Goal: Task Accomplishment & Management: Manage account settings

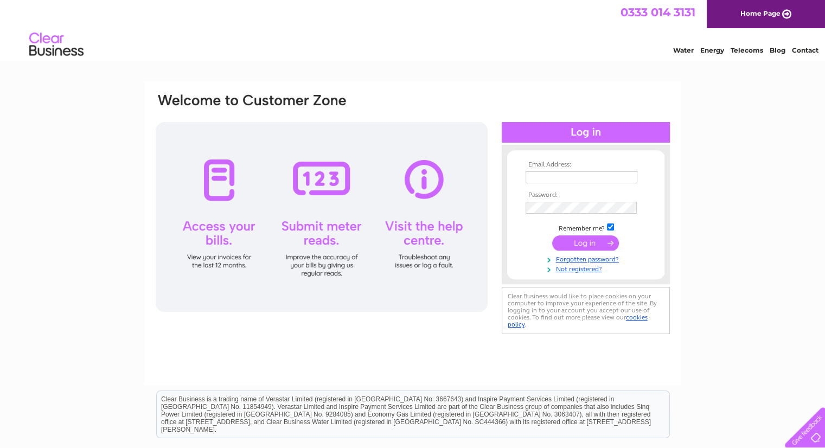
click at [557, 179] on input "text" at bounding box center [581, 177] width 112 height 12
type input "[EMAIL_ADDRESS][DOMAIN_NAME]"
click at [552, 236] on input "submit" at bounding box center [585, 243] width 67 height 15
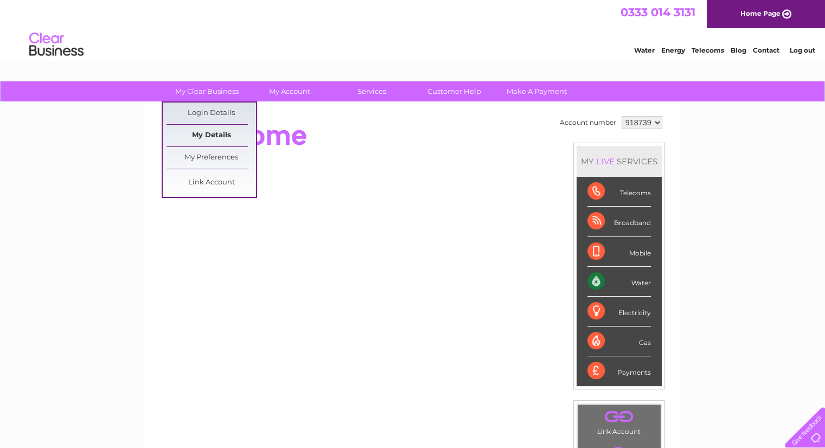
click at [203, 128] on link "My Details" at bounding box center [210, 136] width 89 height 22
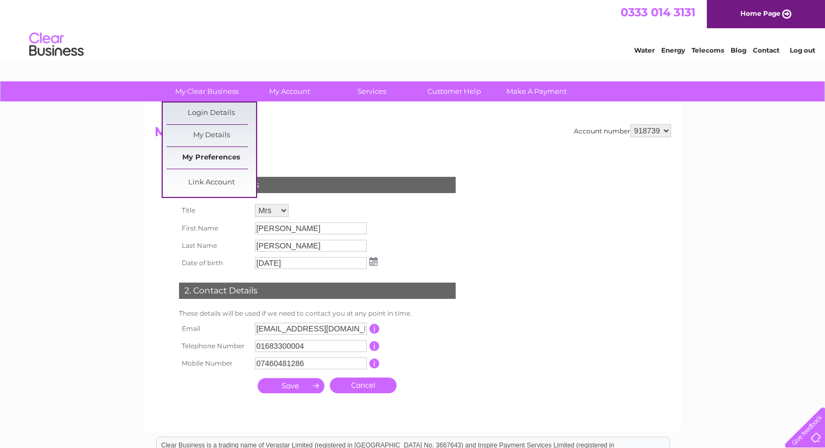
click at [211, 156] on link "My Preferences" at bounding box center [210, 158] width 89 height 22
click at [217, 177] on link "Link Account" at bounding box center [210, 183] width 89 height 22
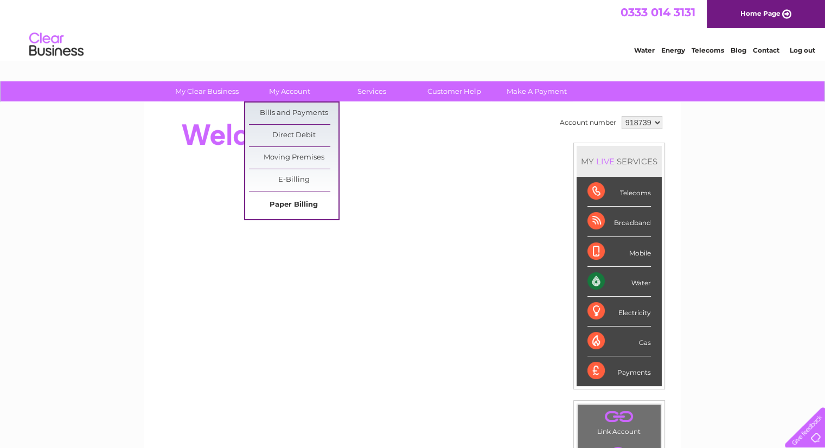
click at [299, 211] on link "Paper Billing" at bounding box center [293, 205] width 89 height 22
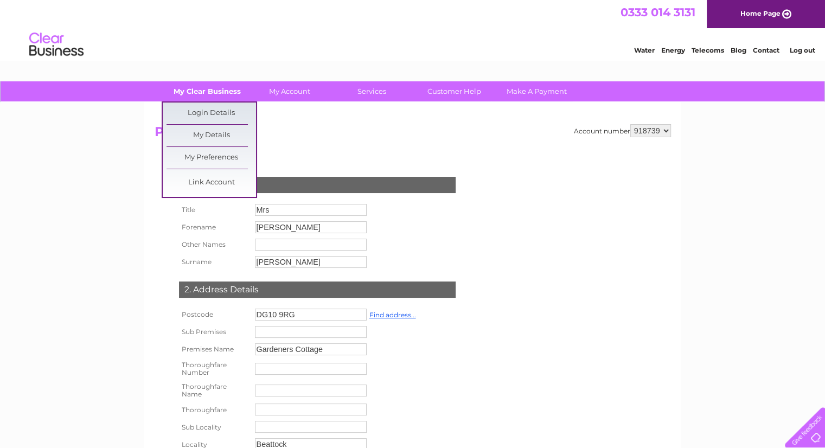
click at [204, 92] on link "My Clear Business" at bounding box center [206, 91] width 89 height 20
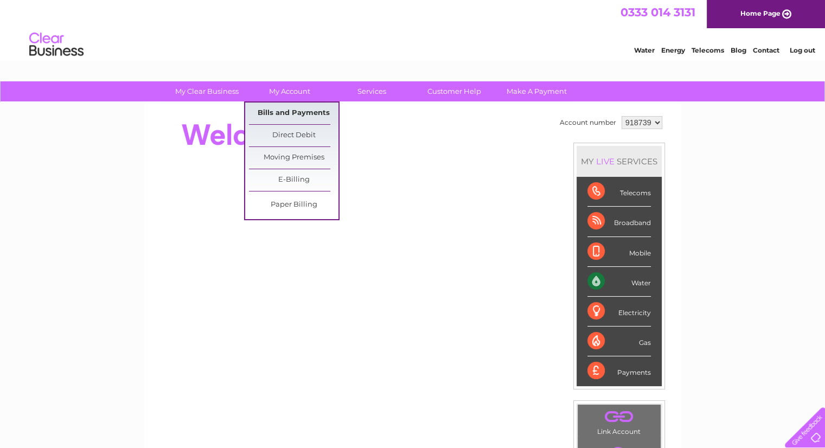
click at [288, 109] on link "Bills and Payments" at bounding box center [293, 113] width 89 height 22
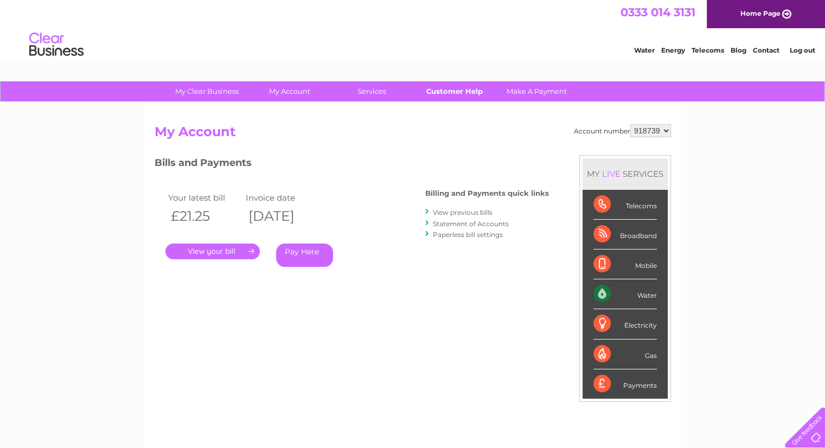
click at [446, 88] on link "Customer Help" at bounding box center [453, 91] width 89 height 20
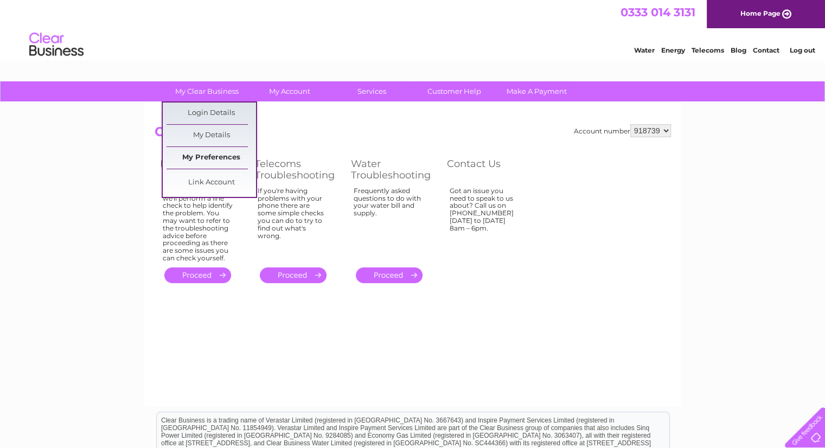
click at [205, 155] on link "My Preferences" at bounding box center [210, 158] width 89 height 22
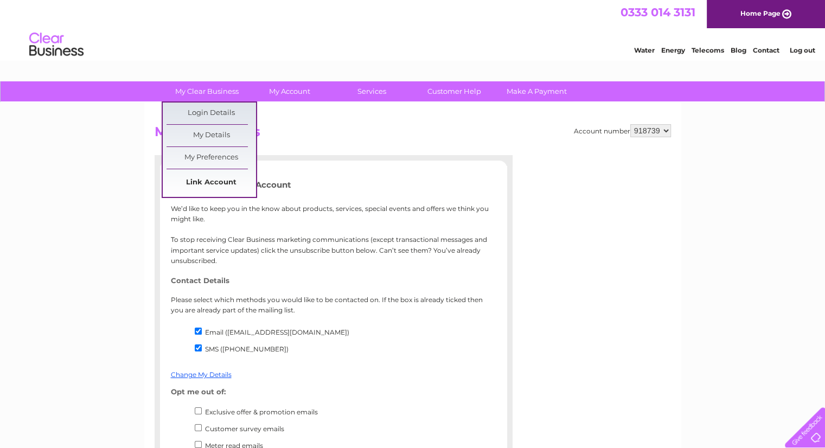
click at [214, 179] on link "Link Account" at bounding box center [210, 183] width 89 height 22
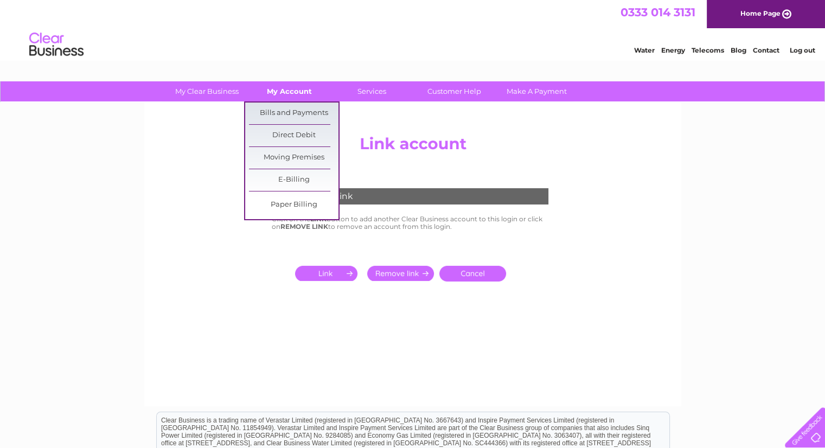
click at [285, 88] on link "My Account" at bounding box center [289, 91] width 89 height 20
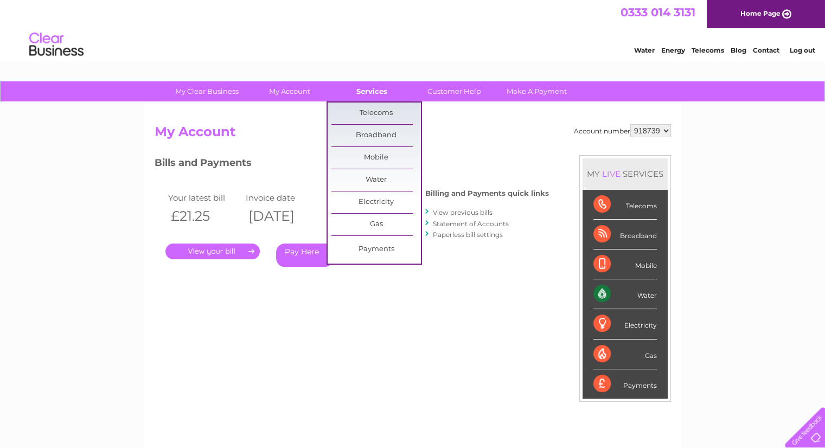
click at [368, 87] on link "Services" at bounding box center [371, 91] width 89 height 20
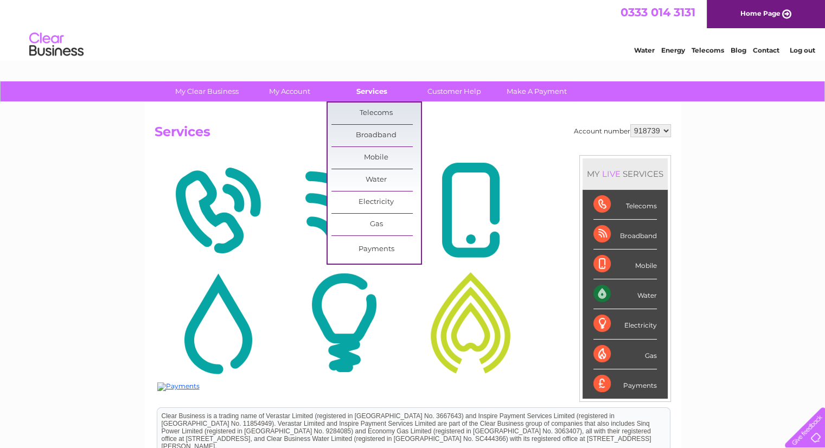
click at [370, 92] on link "Services" at bounding box center [371, 91] width 89 height 20
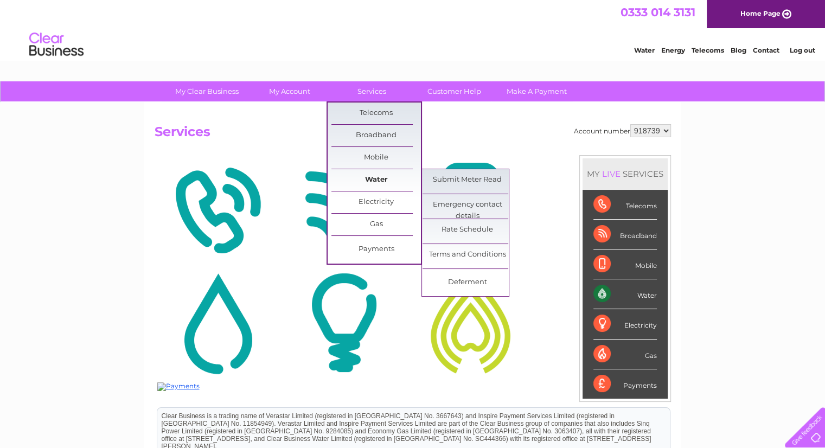
click at [369, 178] on link "Water" at bounding box center [375, 180] width 89 height 22
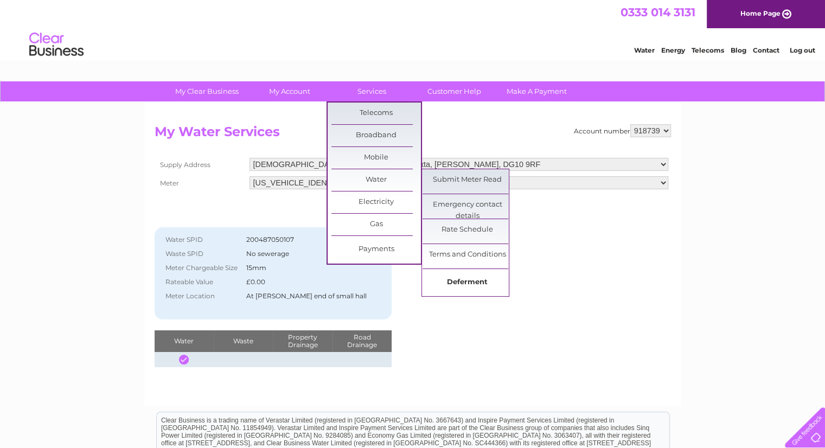
click at [472, 286] on link "Deferment" at bounding box center [466, 283] width 89 height 22
